Goal: Information Seeking & Learning: Get advice/opinions

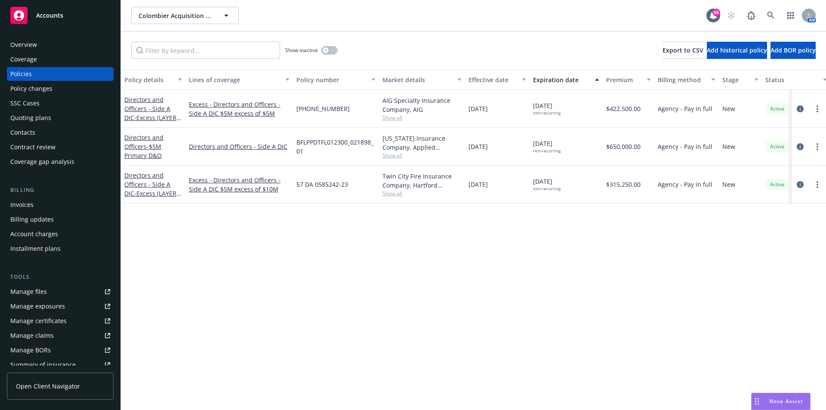
click at [763, 399] on div "Nova Assist" at bounding box center [787, 401] width 48 height 7
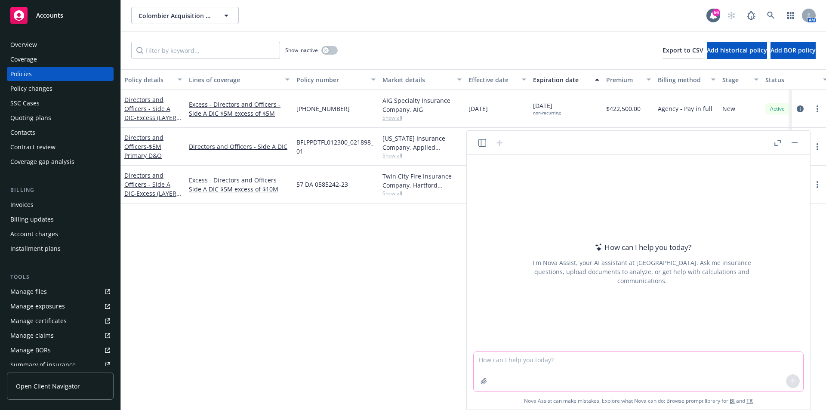
click at [484, 383] on icon "button" at bounding box center [484, 381] width 7 height 7
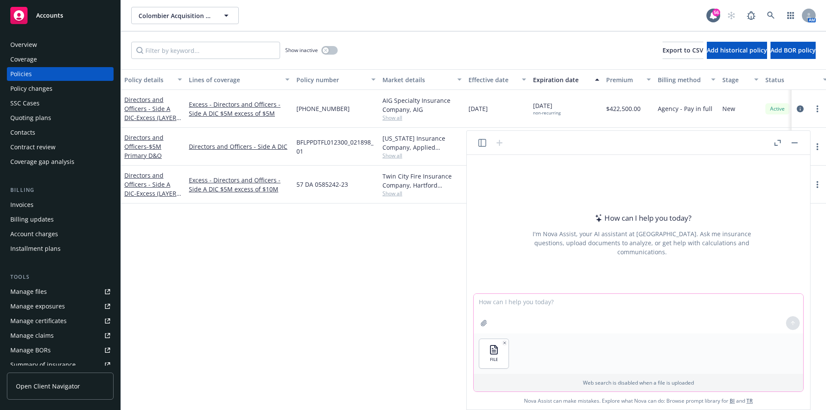
click at [520, 303] on textarea at bounding box center [639, 314] width 330 height 40
type textarea "can you please create an outline for an international billing training using th…"
click at [795, 320] on icon at bounding box center [793, 323] width 6 height 6
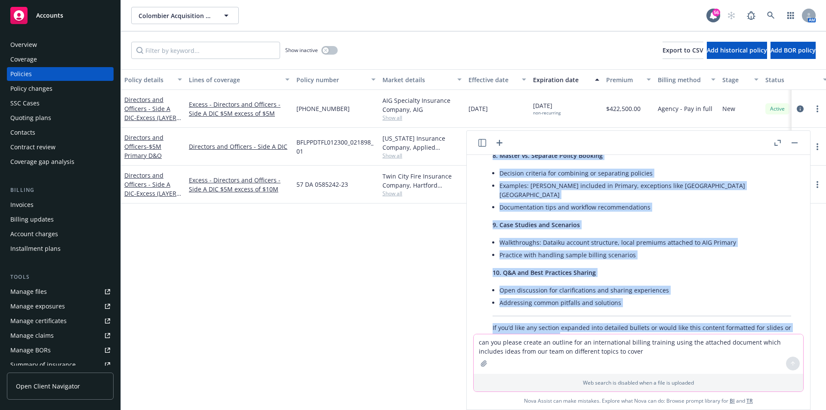
scroll to position [529, 0]
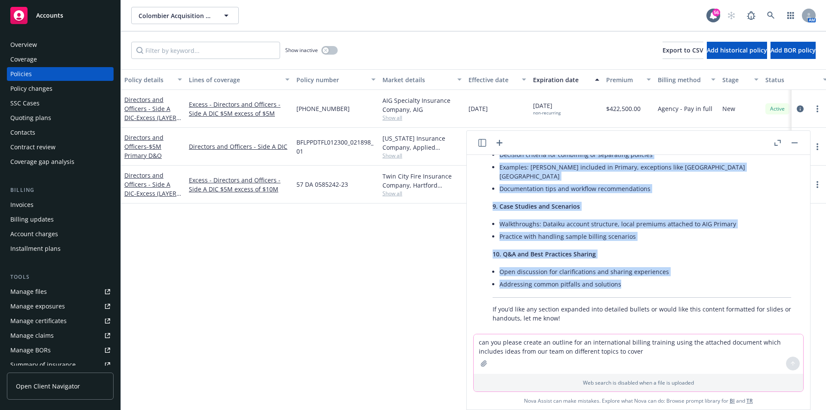
drag, startPoint x: 497, startPoint y: 198, endPoint x: 630, endPoint y: 292, distance: 163.1
click at [630, 292] on div "Here’s an organized outline for your international billing training, drawing fr…" at bounding box center [642, 12] width 316 height 630
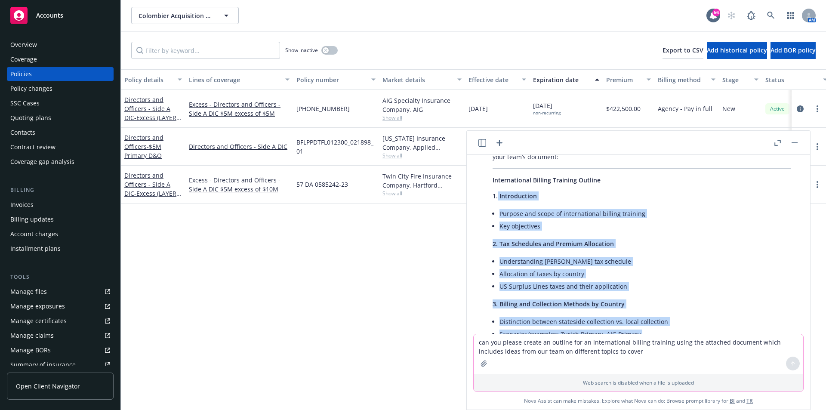
scroll to position [86, 0]
click at [630, 269] on li "Allocation of taxes by country" at bounding box center [646, 273] width 292 height 12
